Goal: Transaction & Acquisition: Purchase product/service

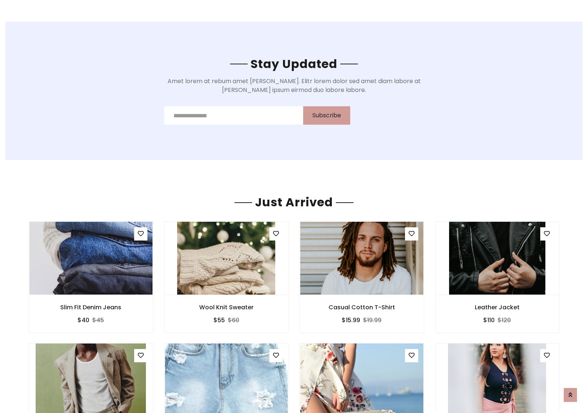
scroll to position [861, 0]
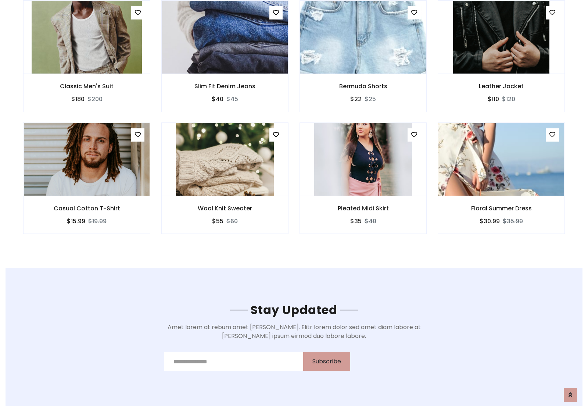
click at [294, 125] on div "Pleated Midi Skirt $35 $40" at bounding box center [363, 183] width 138 height 122
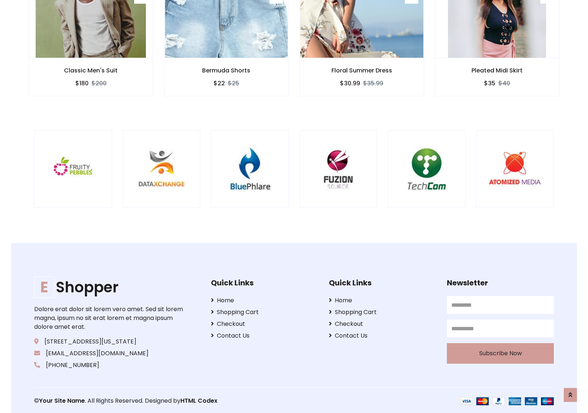
scroll to position [1398, 0]
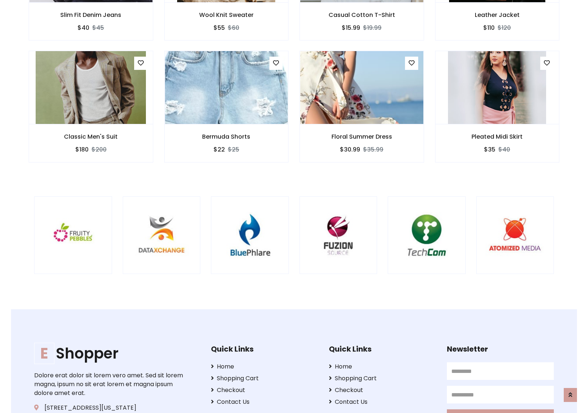
click at [294, 206] on div at bounding box center [387, 235] width 1767 height 78
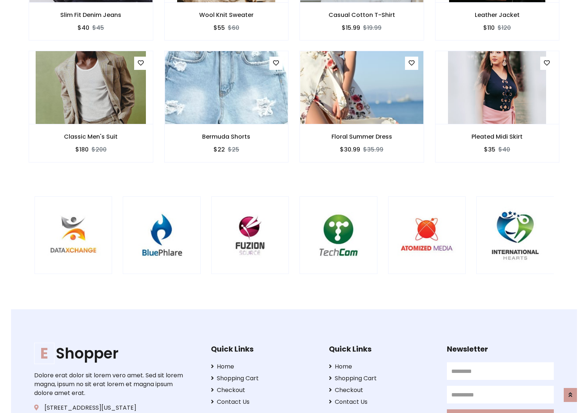
click at [294, 206] on div at bounding box center [299, 235] width 1767 height 78
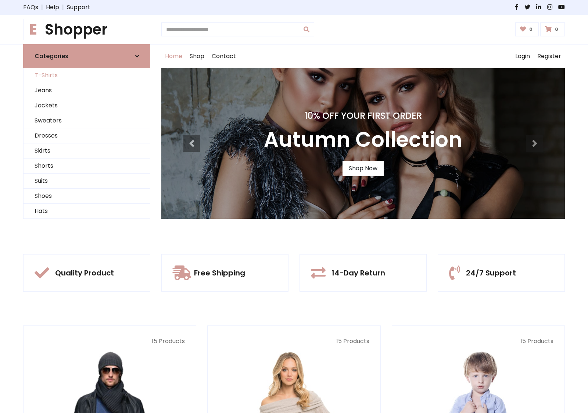
click at [87, 75] on link "T-Shirts" at bounding box center [87, 75] width 126 height 15
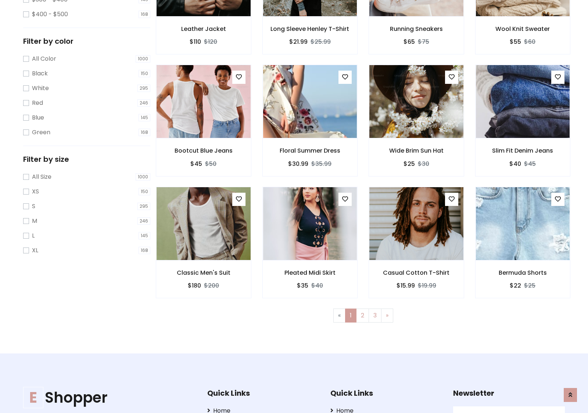
scroll to position [295, 0]
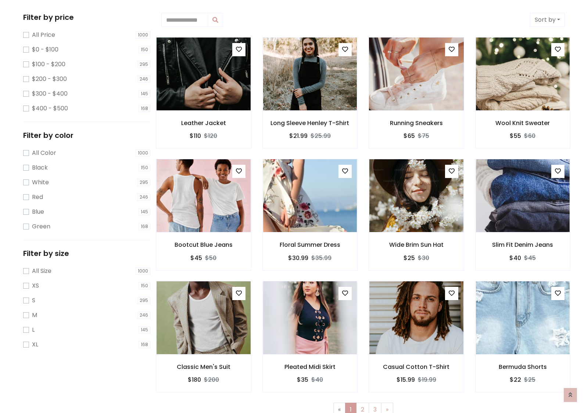
scroll to position [0, 0]
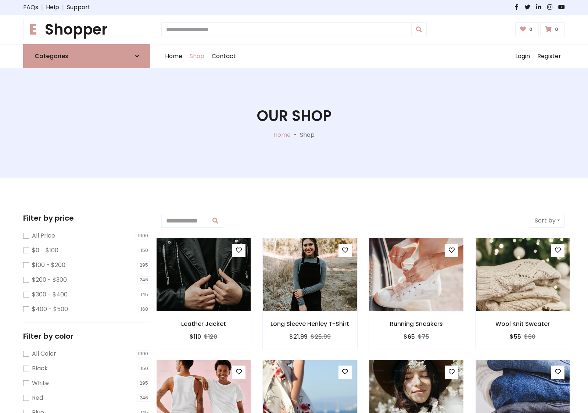
click at [87, 29] on h1 "E Shopper" at bounding box center [86, 30] width 127 height 18
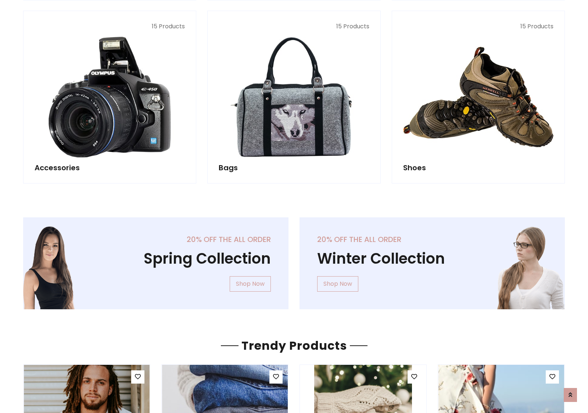
scroll to position [714, 0]
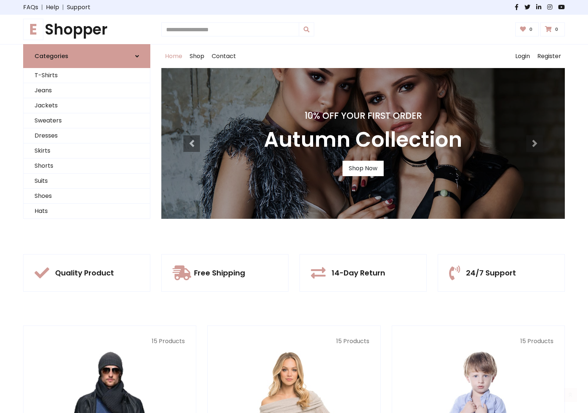
scroll to position [241, 0]
